Goal: Transaction & Acquisition: Purchase product/service

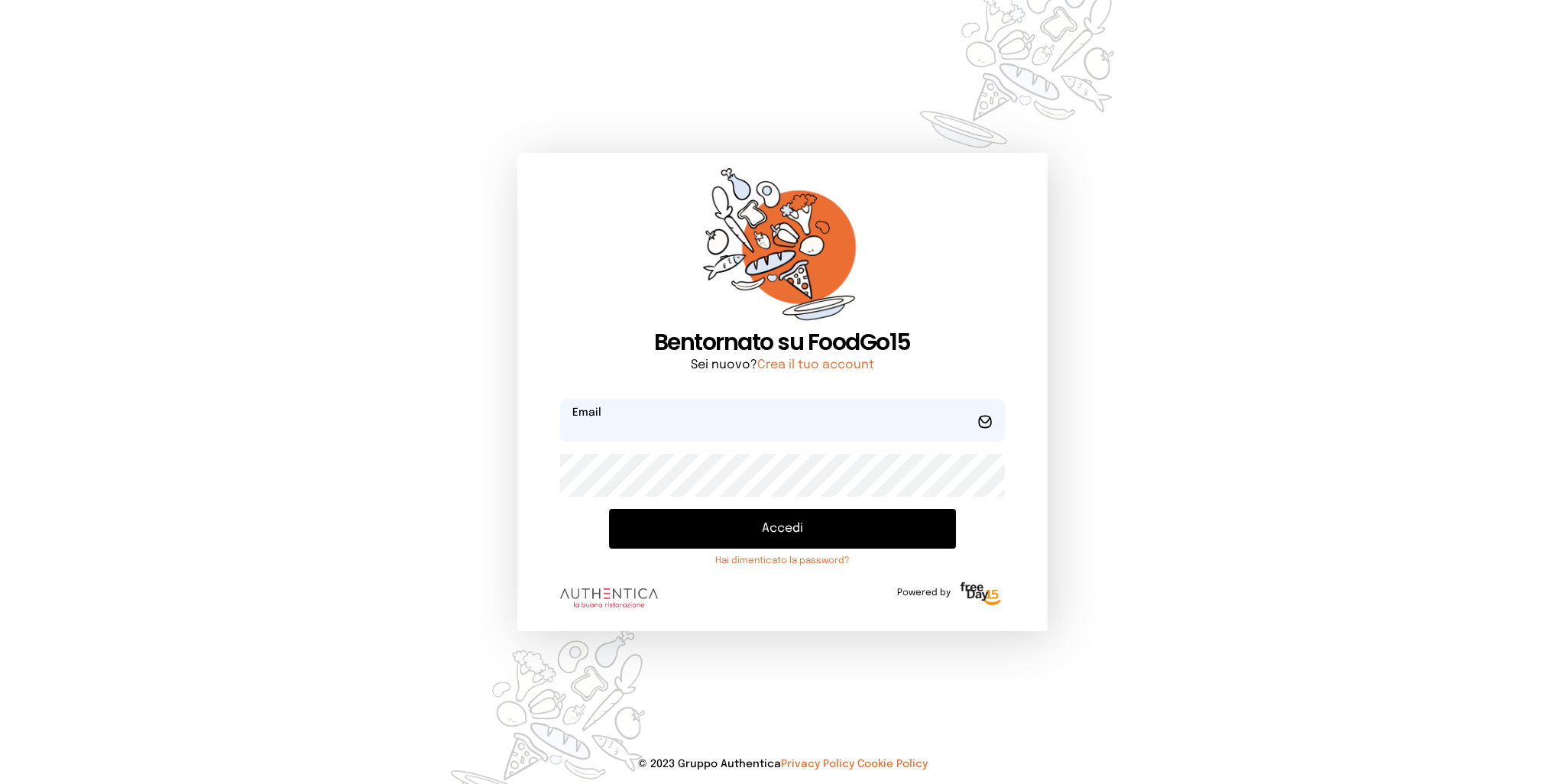
type input "**********"
click at [734, 527] on button "Accedi" at bounding box center [782, 528] width 346 height 40
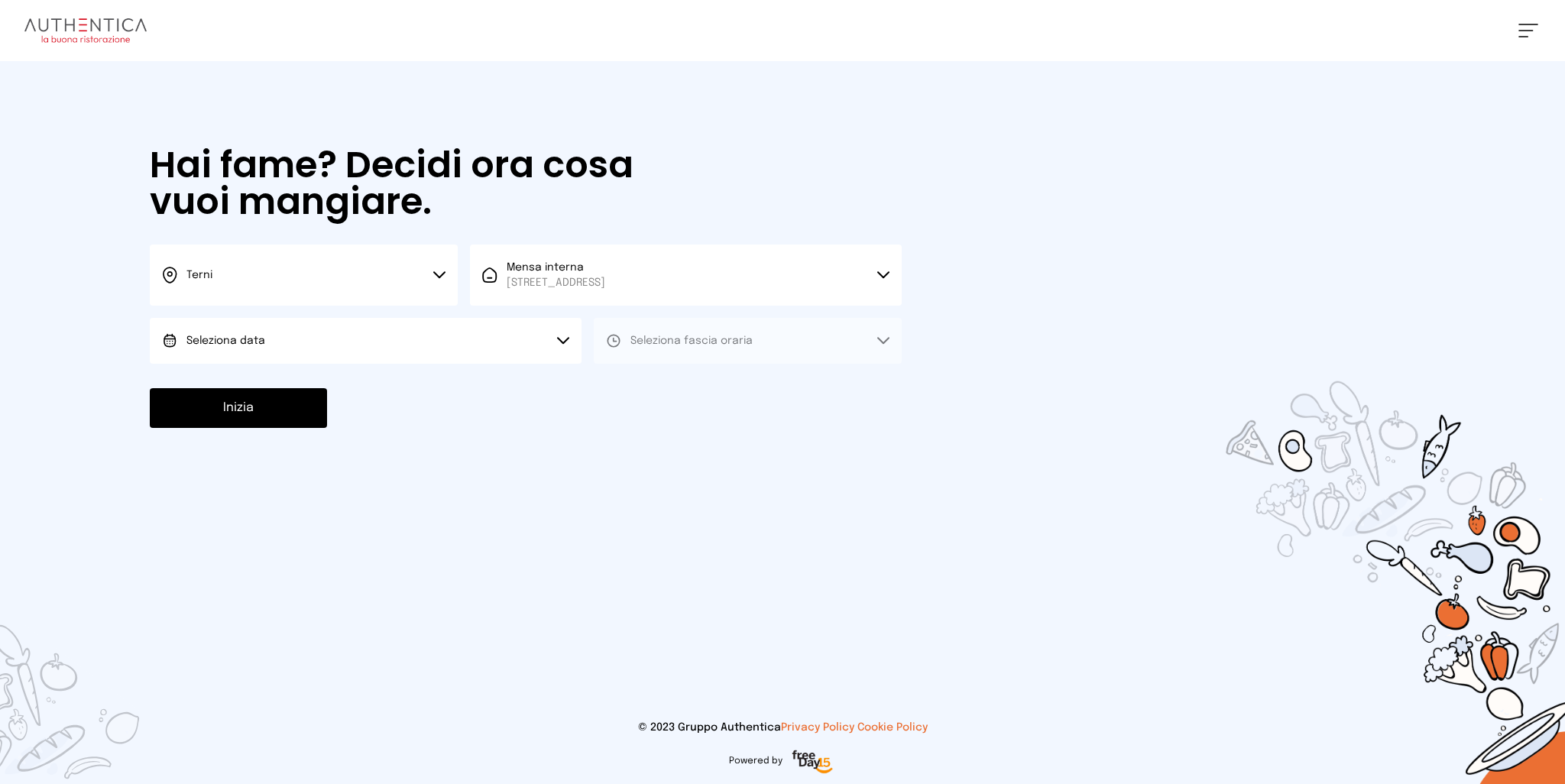
click at [385, 338] on button "Seleziona data" at bounding box center [365, 341] width 432 height 45
click at [297, 384] on li "[DATE], [DATE]" at bounding box center [365, 383] width 432 height 40
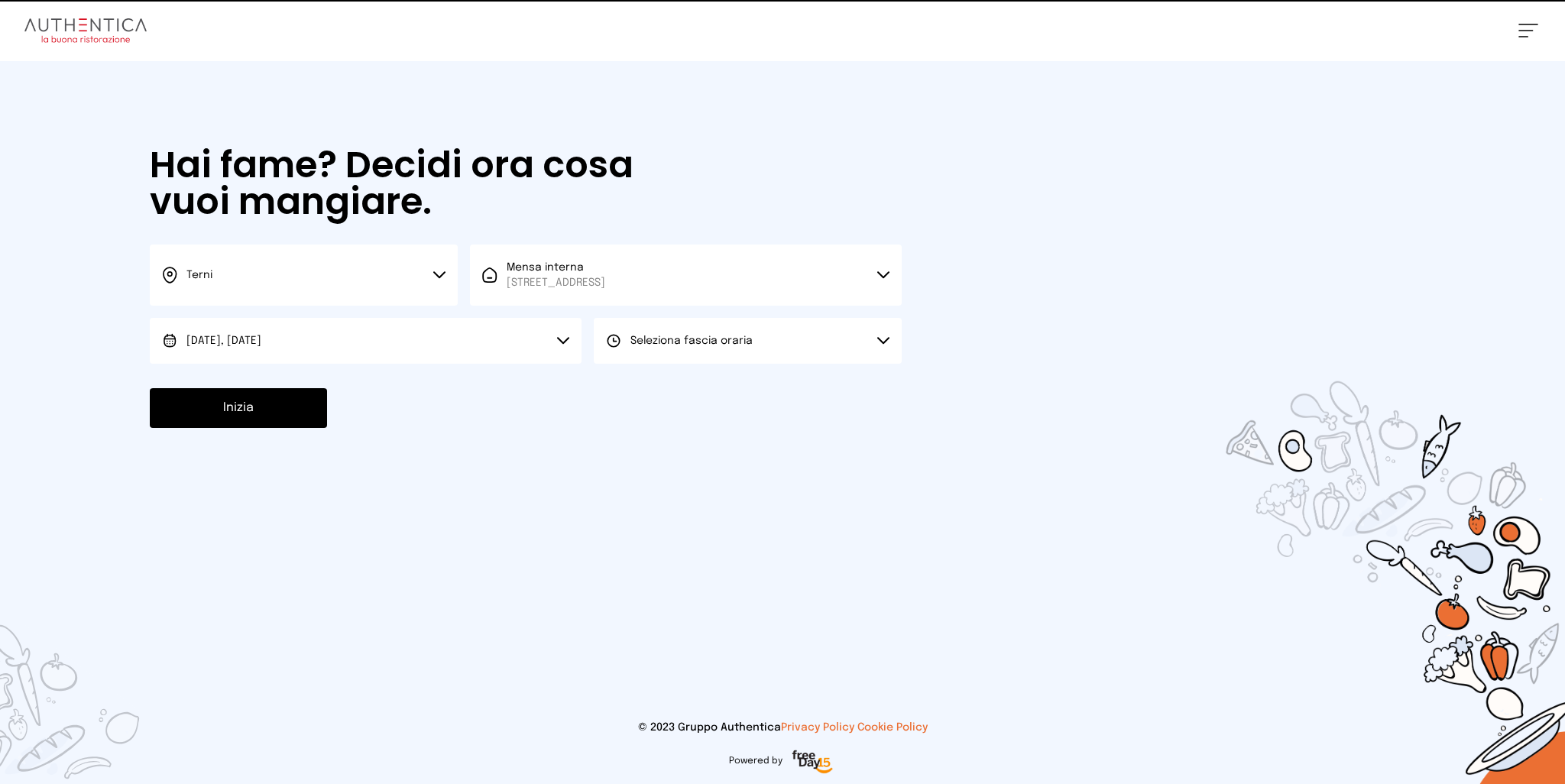
click at [769, 345] on button "Seleziona fascia oraria" at bounding box center [748, 341] width 308 height 45
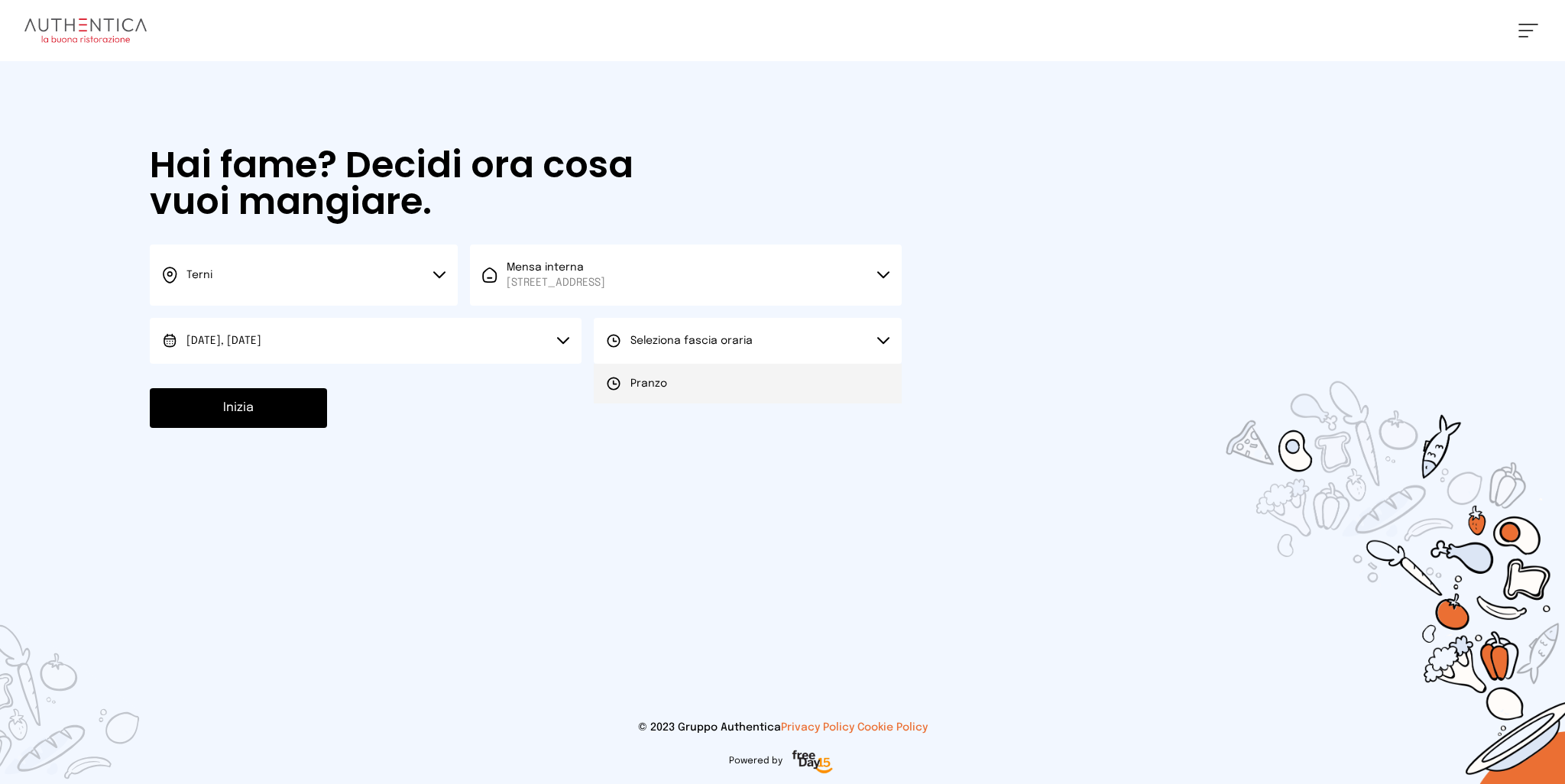
click at [722, 385] on li "Pranzo" at bounding box center [748, 383] width 308 height 40
click at [289, 416] on button "Inizia" at bounding box center [238, 407] width 178 height 40
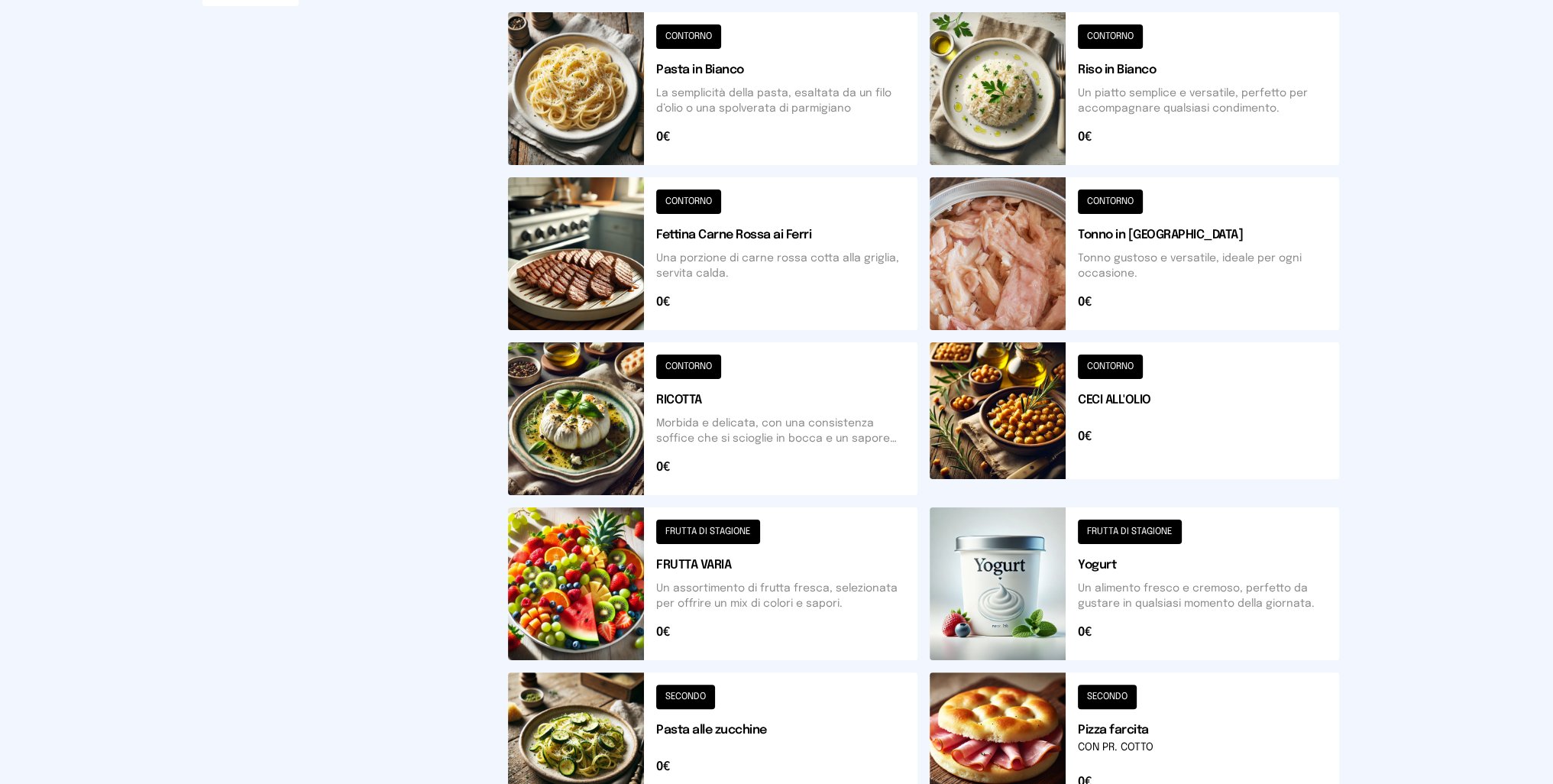
scroll to position [458, 0]
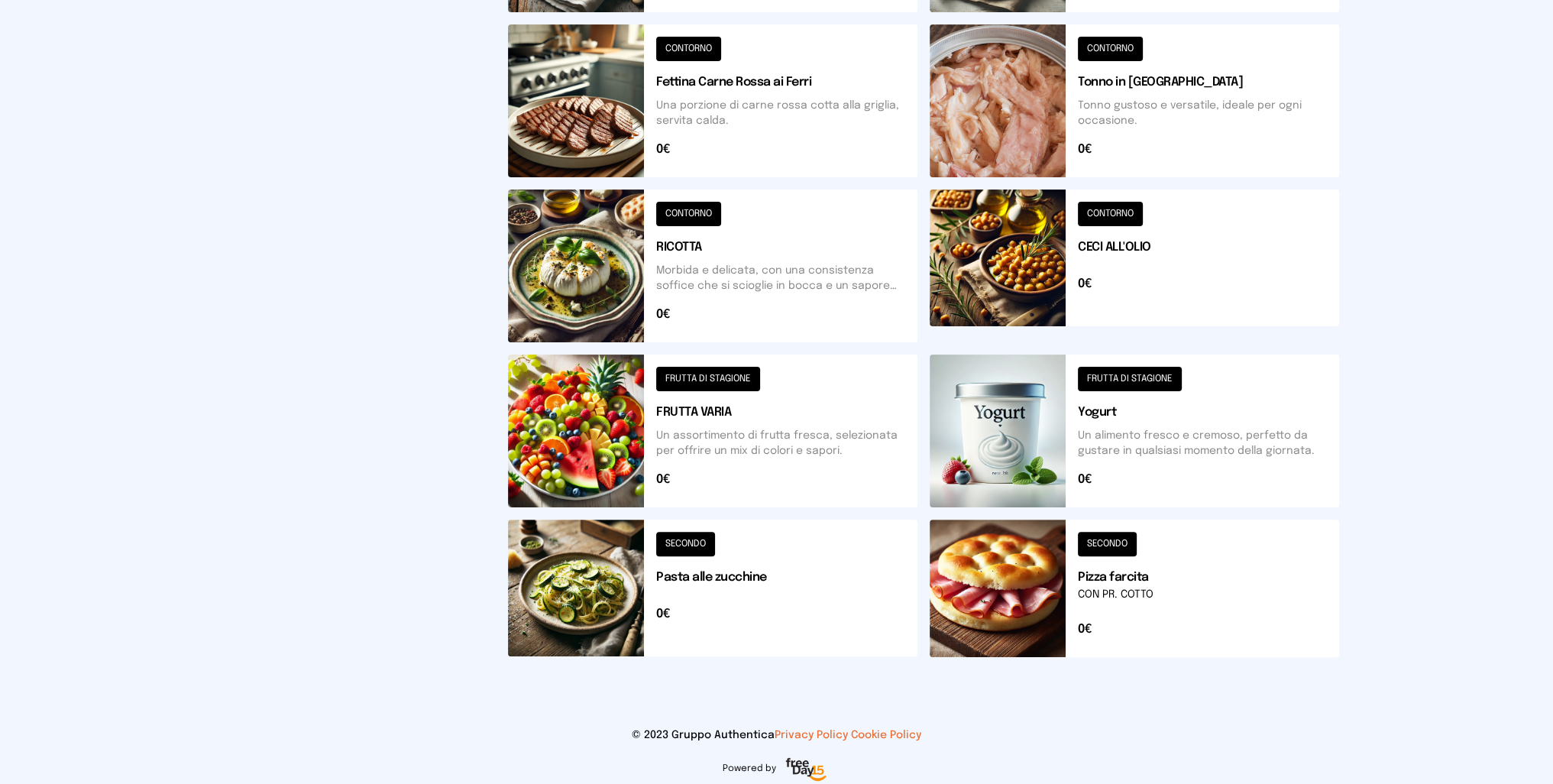
click at [570, 585] on button at bounding box center [713, 587] width 410 height 137
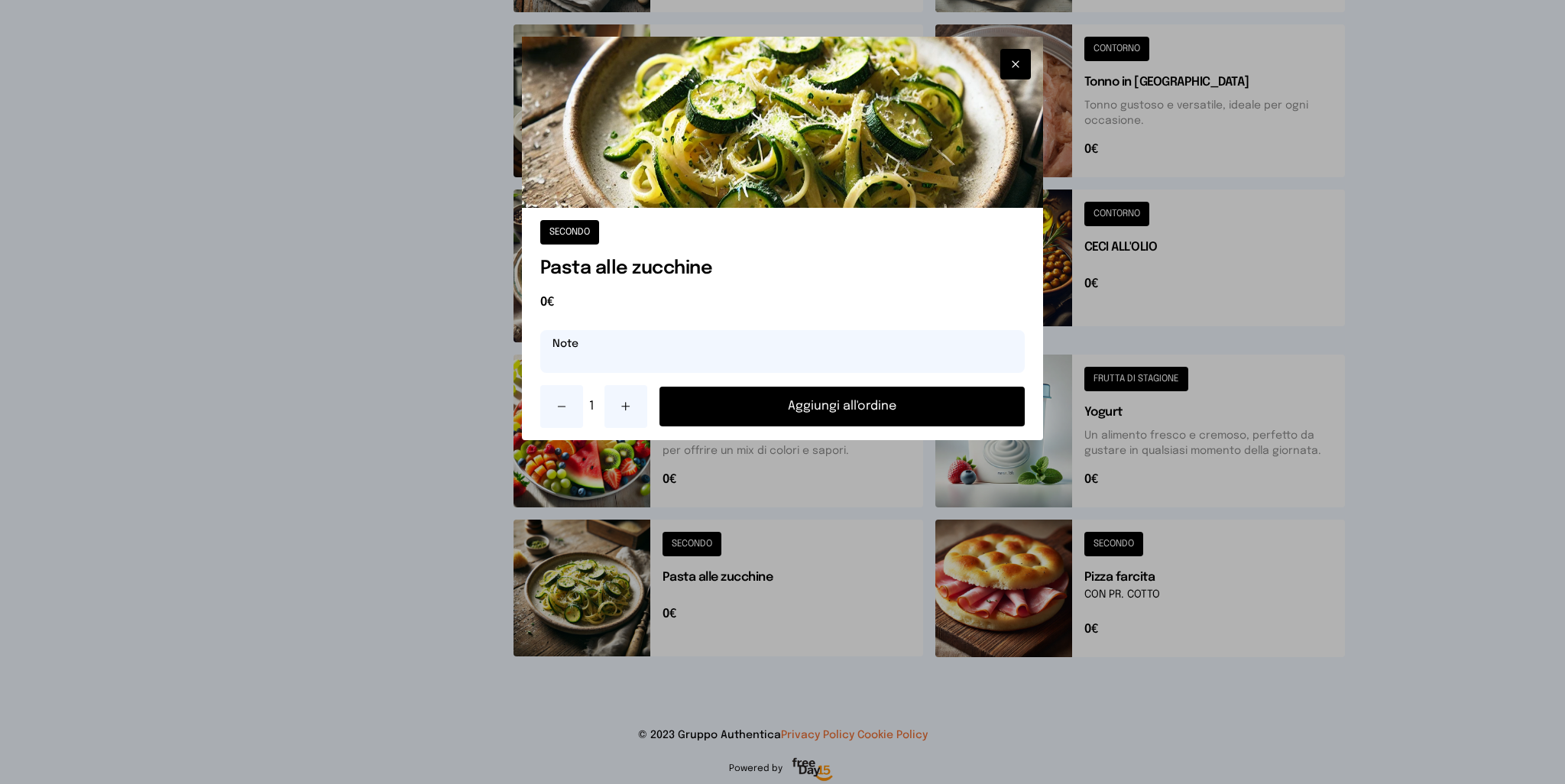
click at [648, 346] on input "text" at bounding box center [782, 351] width 485 height 43
type input "**********"
click at [830, 404] on button "Aggiungi all'ordine" at bounding box center [842, 405] width 366 height 40
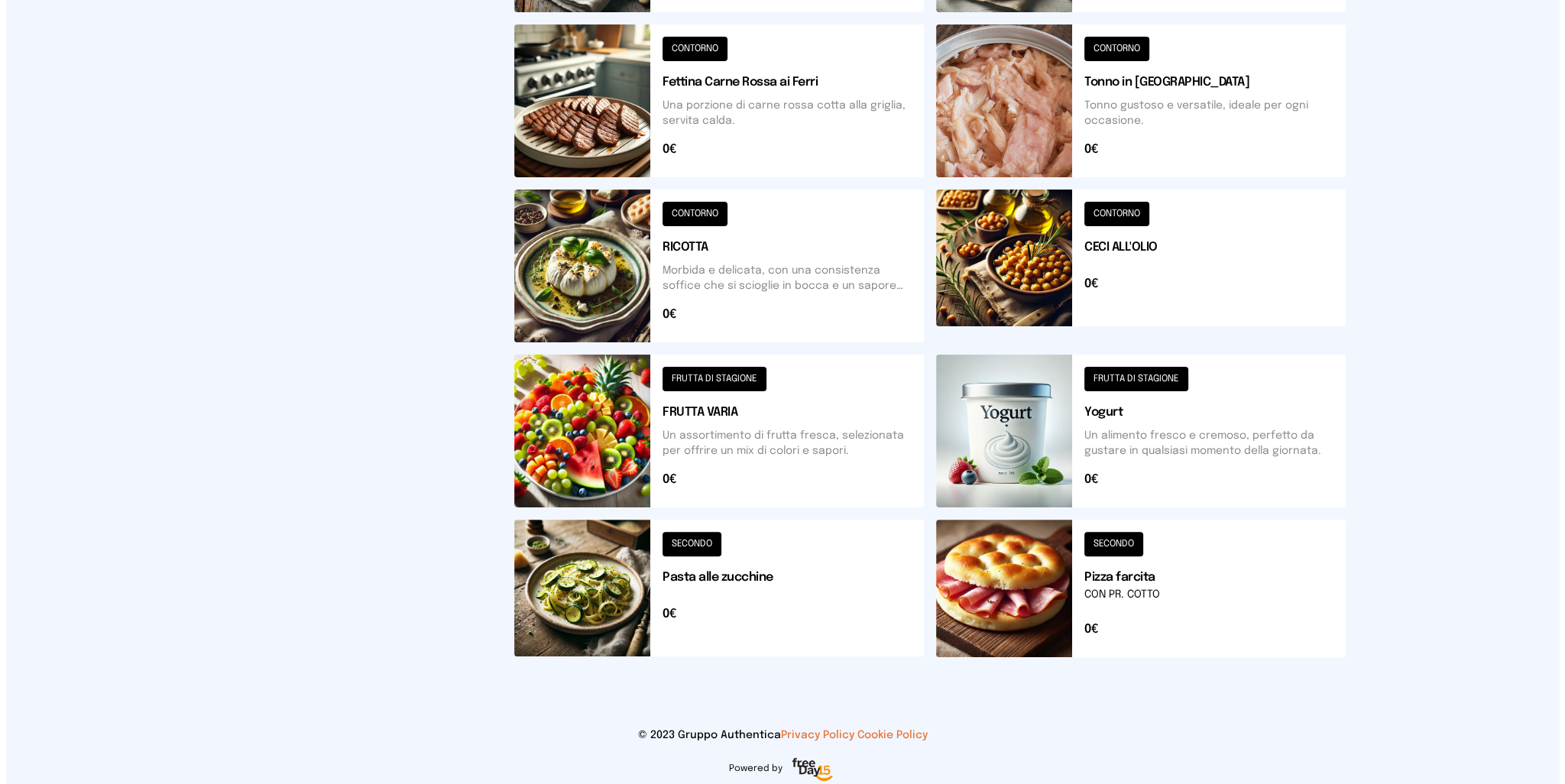
scroll to position [0, 0]
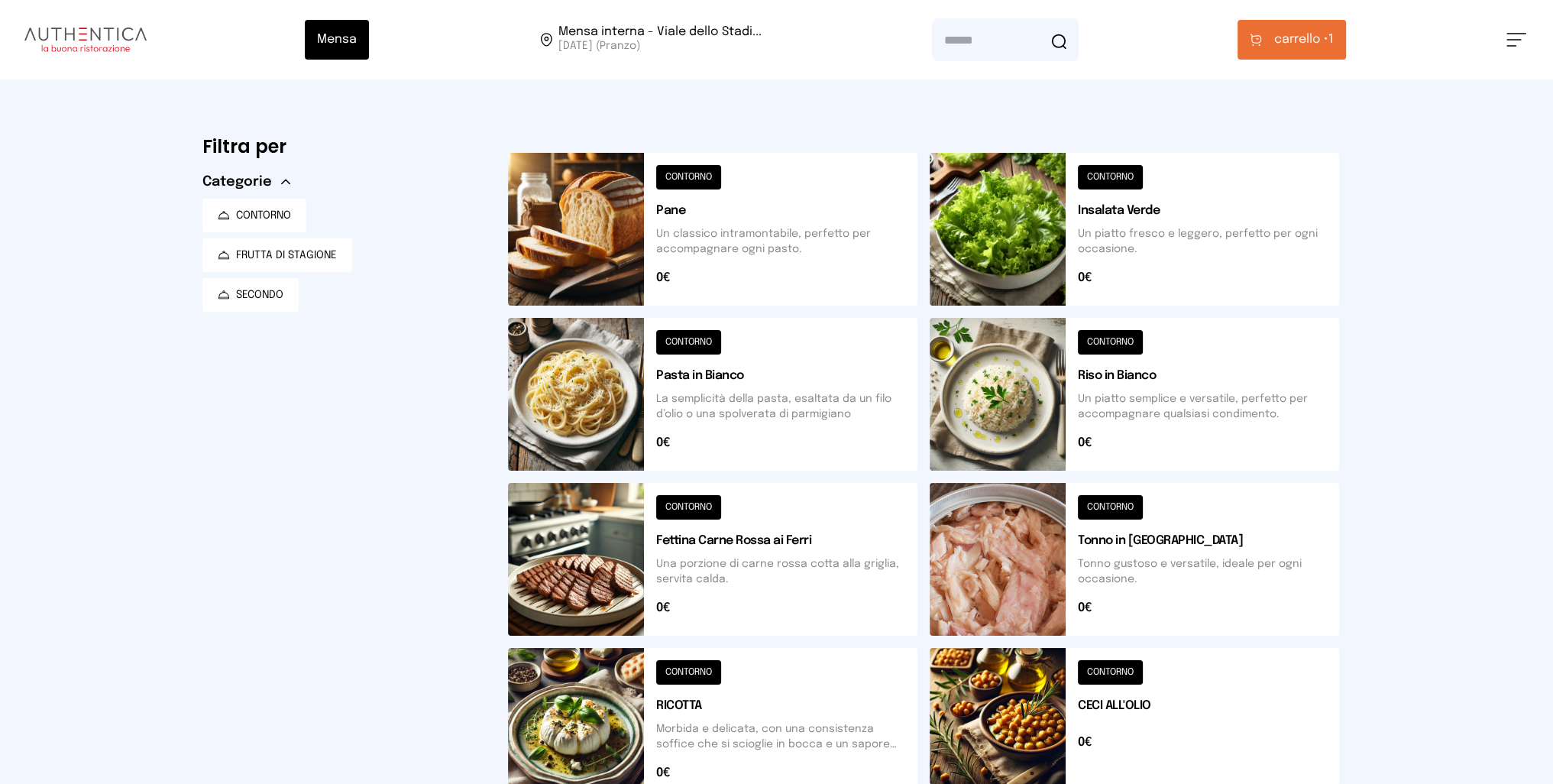
click at [1285, 37] on span "carrello •" at bounding box center [1301, 40] width 54 height 19
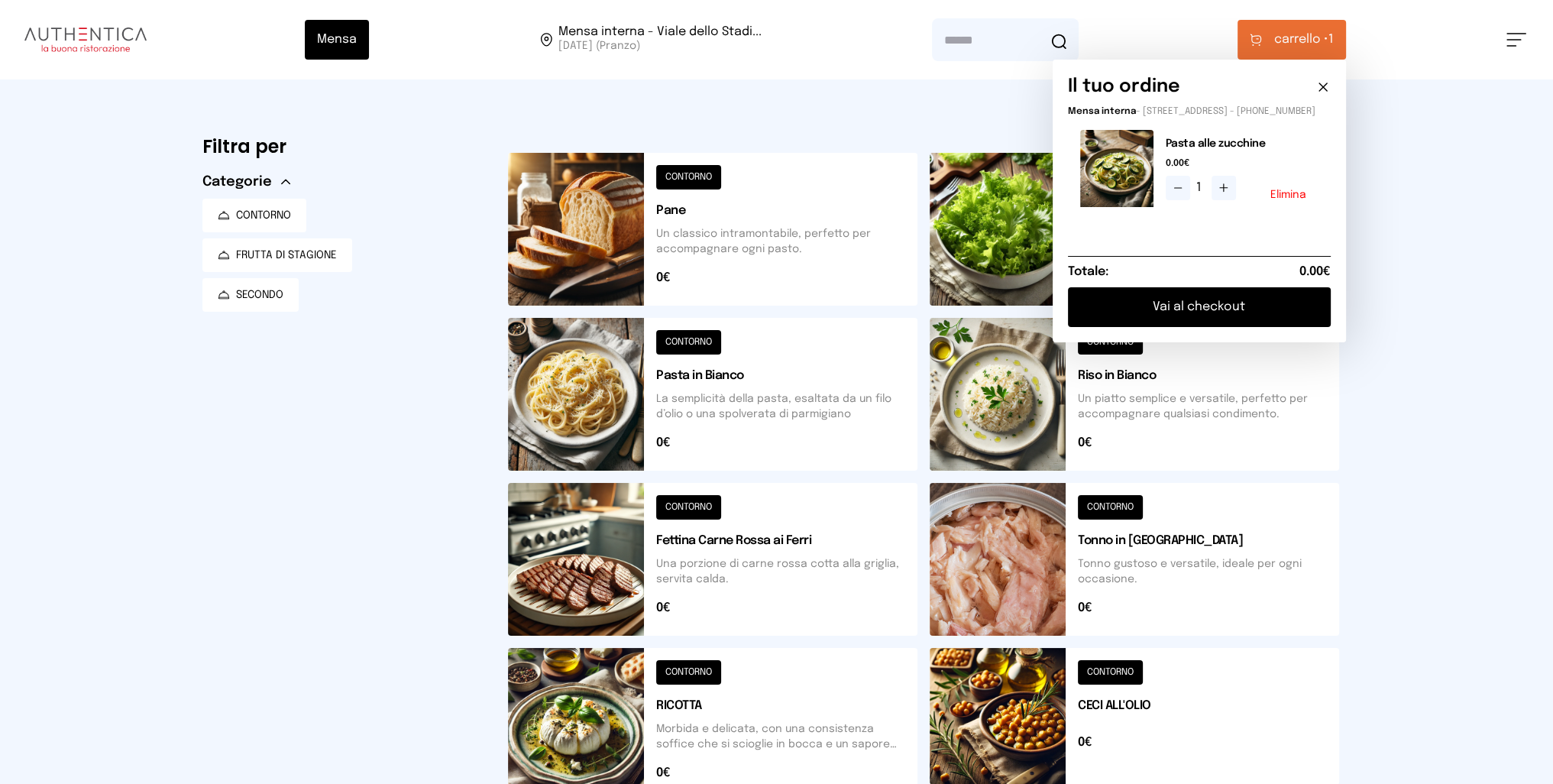
click at [1181, 318] on button "Vai al checkout" at bounding box center [1199, 306] width 262 height 40
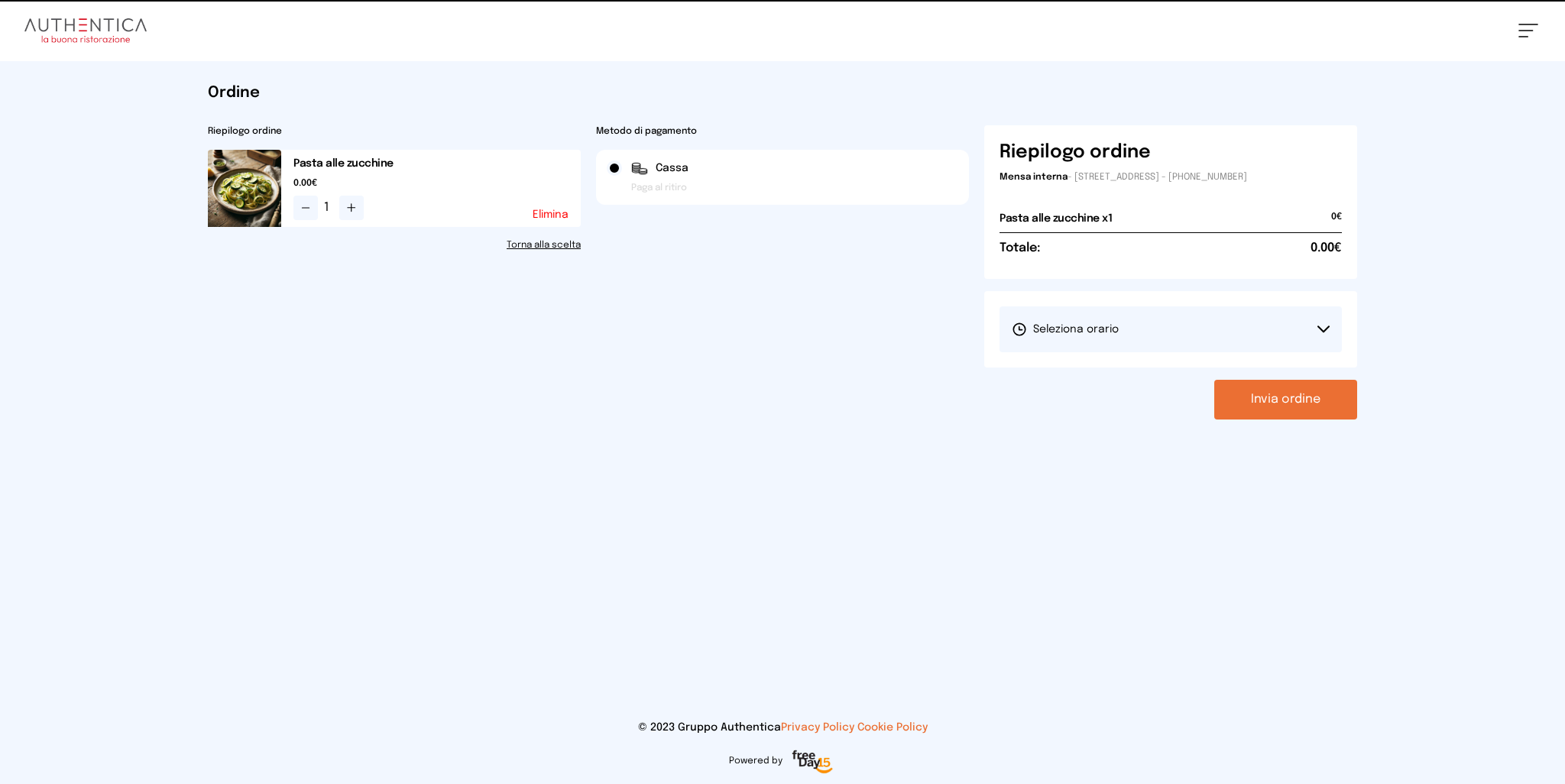
click at [1181, 318] on button "Seleziona orario" at bounding box center [1170, 329] width 342 height 45
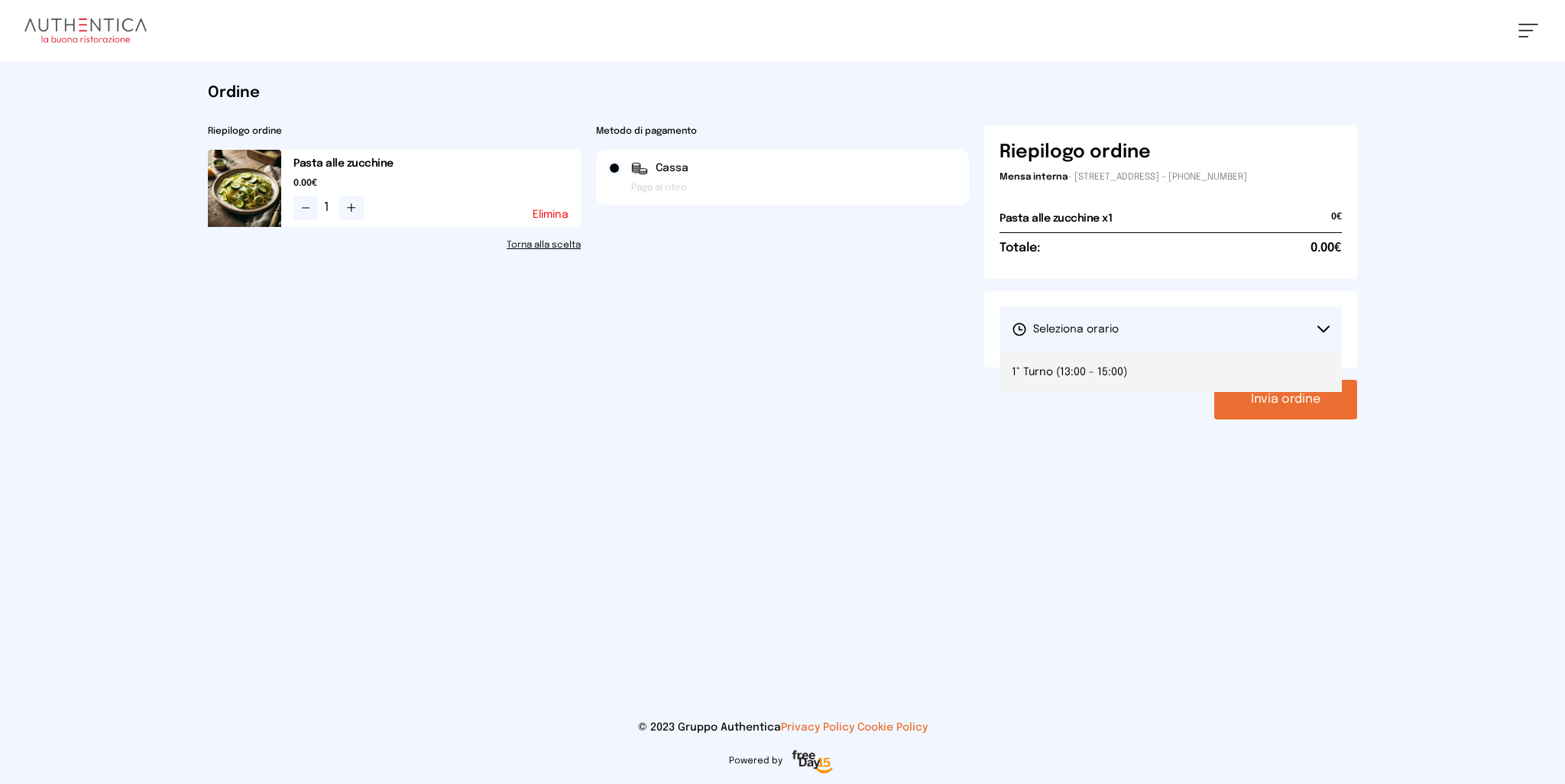
click at [1088, 383] on li "1° Turno (13:00 - 15:00)" at bounding box center [1170, 372] width 342 height 40
click at [1271, 390] on button "Invia ordine" at bounding box center [1286, 399] width 143 height 40
